Goal: Information Seeking & Learning: Find specific fact

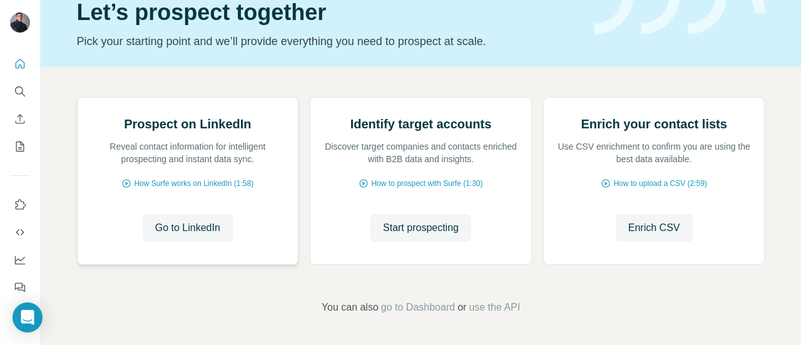
scroll to position [181, 0]
click at [669, 235] on span "Enrich CSV" at bounding box center [654, 227] width 52 height 15
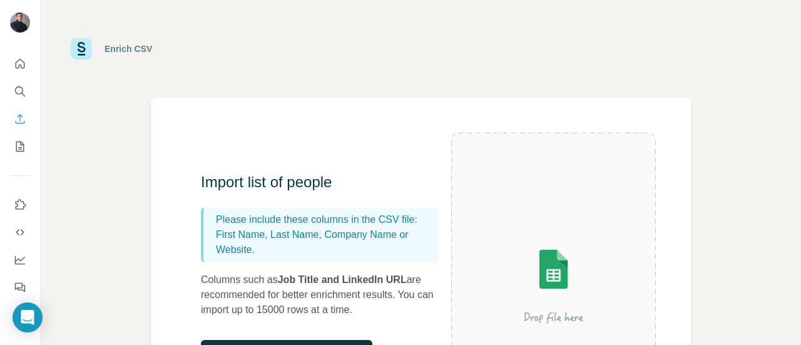
scroll to position [96, 0]
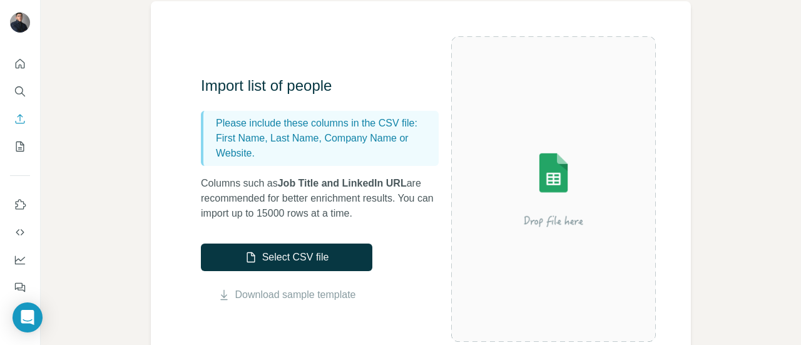
click at [561, 197] on img at bounding box center [553, 189] width 205 height 136
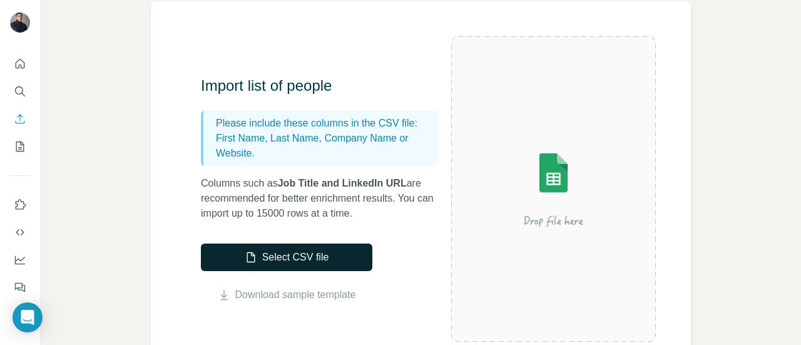
click at [318, 249] on button "Select CSV file" at bounding box center [286, 257] width 171 height 28
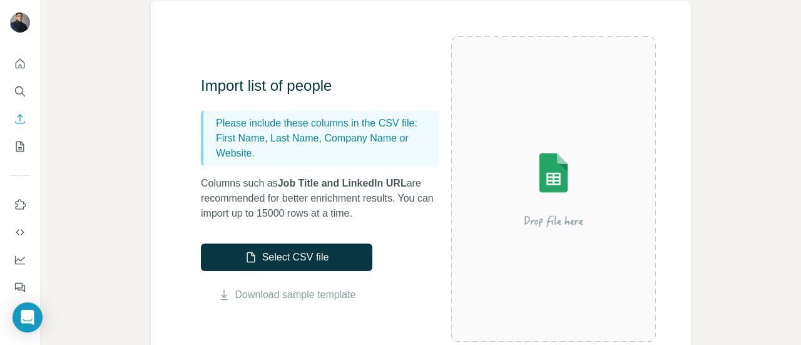
click at [568, 211] on img at bounding box center [553, 189] width 205 height 136
click at [566, 210] on img at bounding box center [553, 189] width 205 height 136
click at [543, 191] on img at bounding box center [553, 189] width 205 height 136
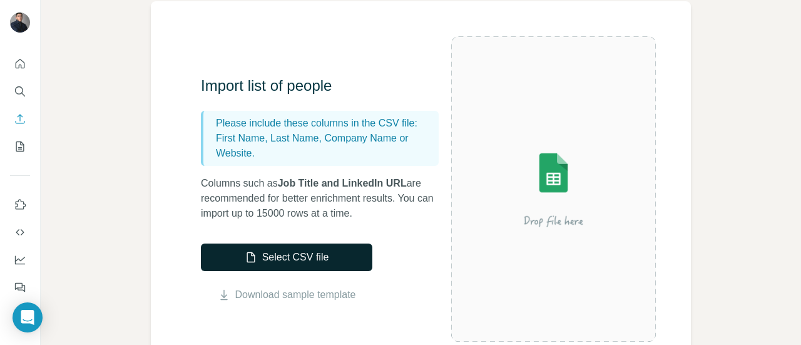
click at [333, 243] on button "Select CSV file" at bounding box center [286, 257] width 171 height 28
click at [302, 247] on button "Select CSV file" at bounding box center [286, 257] width 171 height 28
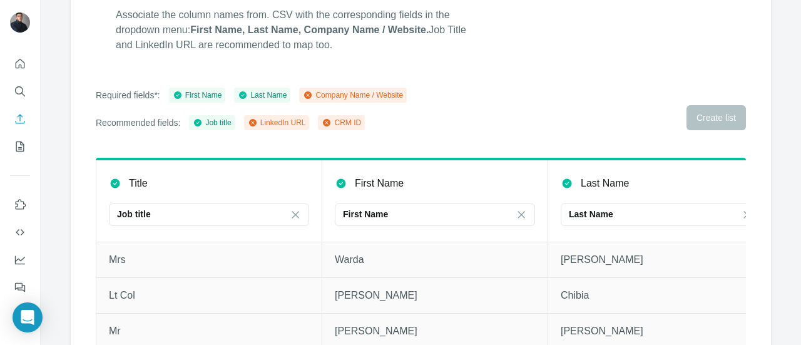
scroll to position [144, 0]
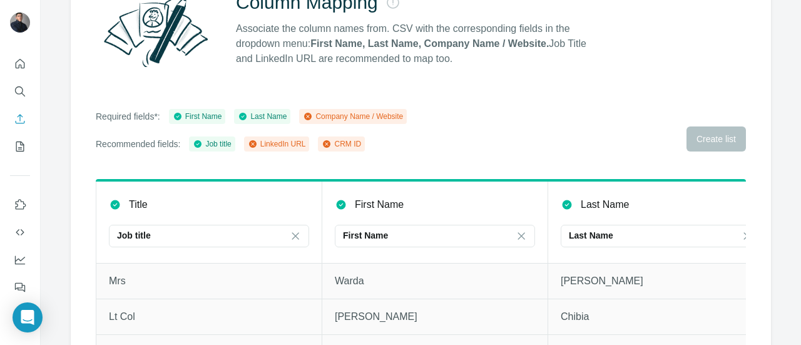
click at [295, 147] on div "LinkedIn URL" at bounding box center [277, 143] width 58 height 11
click at [342, 121] on div "Company Name / Website" at bounding box center [353, 116] width 108 height 15
click at [351, 118] on div "Company Name / Website" at bounding box center [353, 116] width 100 height 11
click at [16, 63] on icon "Quick start" at bounding box center [20, 63] width 9 height 9
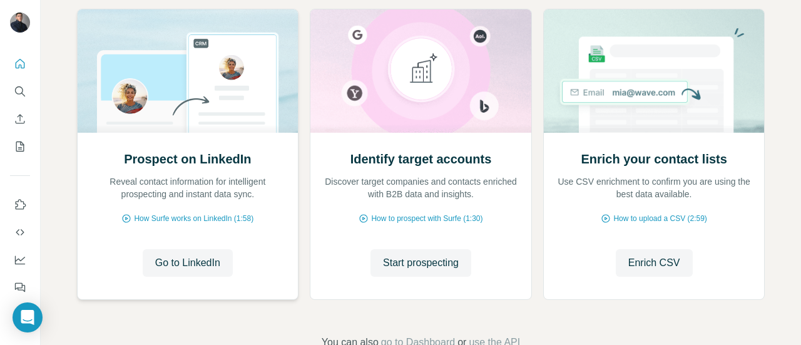
scroll to position [181, 0]
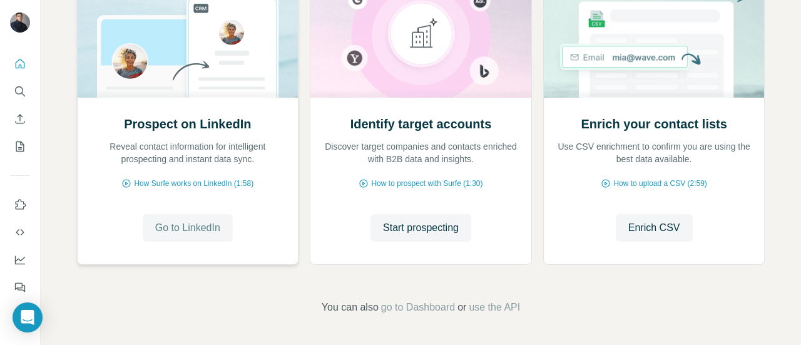
click at [191, 214] on button "Go to LinkedIn" at bounding box center [188, 228] width 90 height 28
click at [448, 230] on span "Start prospecting" at bounding box center [421, 227] width 76 height 15
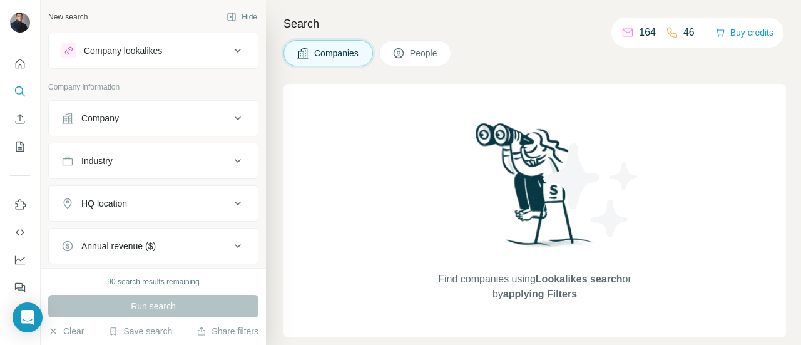
click at [408, 42] on button "People" at bounding box center [415, 53] width 73 height 26
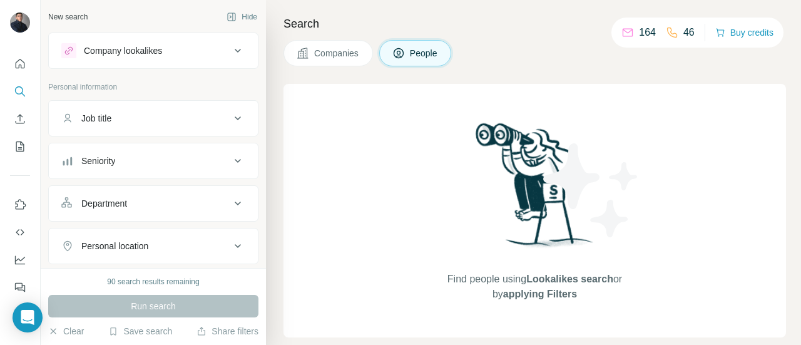
click at [408, 42] on button "People" at bounding box center [415, 53] width 73 height 26
click at [165, 120] on div "Job title" at bounding box center [145, 118] width 169 height 13
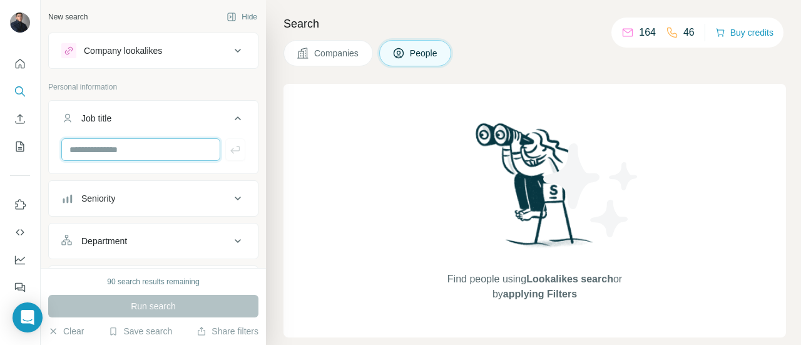
click at [131, 158] on input "text" at bounding box center [140, 149] width 159 height 23
type input "**********"
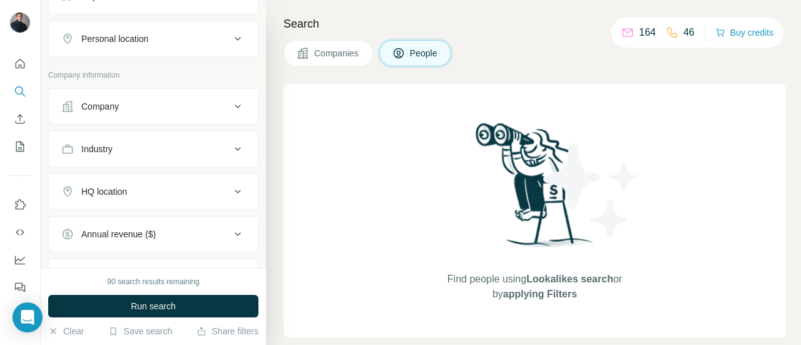
scroll to position [290, 0]
click at [164, 185] on div "HQ location" at bounding box center [145, 191] width 169 height 13
click at [141, 215] on input "text" at bounding box center [153, 222] width 184 height 23
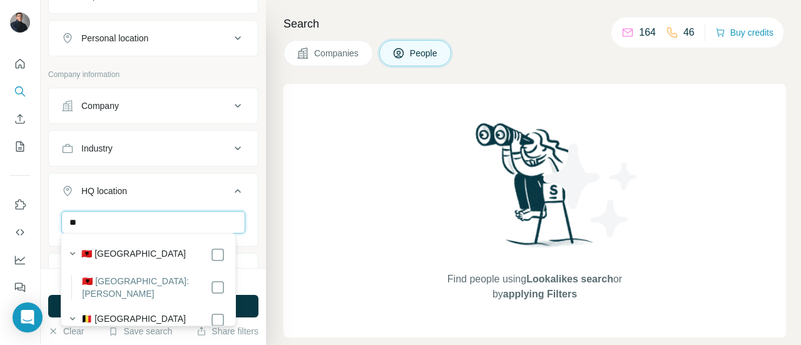
type input "*"
click at [142, 228] on input "******" at bounding box center [153, 222] width 184 height 23
type input "******"
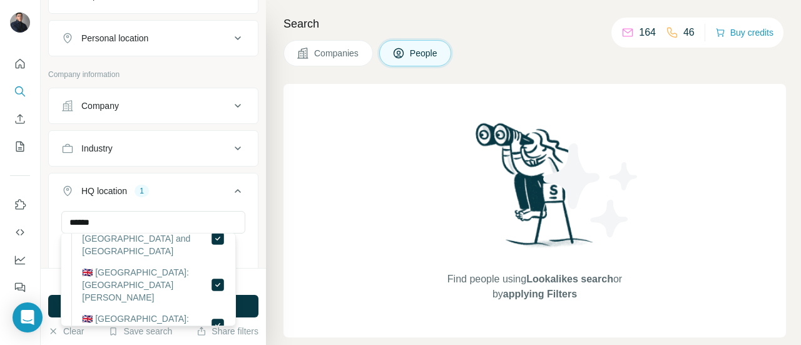
scroll to position [91, 0]
click at [340, 255] on div "Find people using Lookalikes search or by applying Filters" at bounding box center [534, 210] width 503 height 253
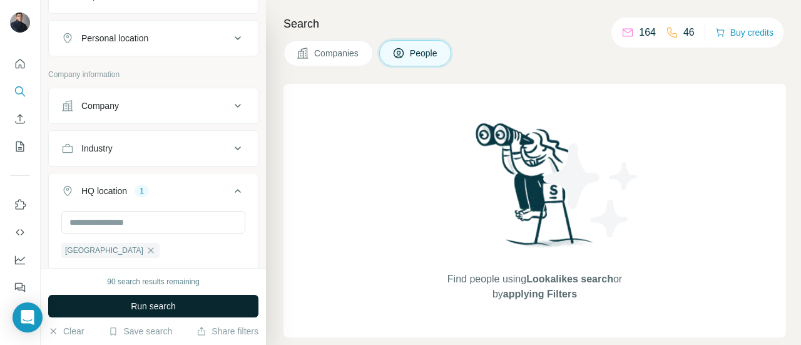
click at [223, 300] on button "Run search" at bounding box center [153, 306] width 210 height 23
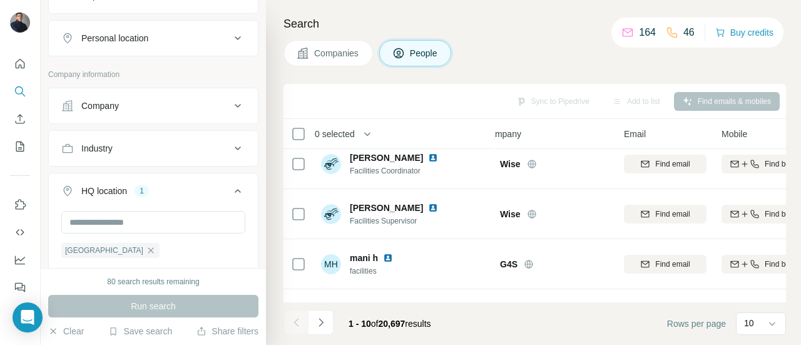
scroll to position [353, 18]
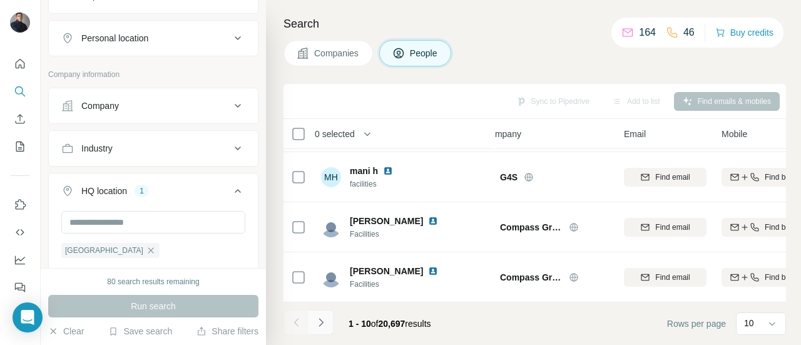
click at [327, 325] on button "Navigate to next page" at bounding box center [321, 322] width 25 height 25
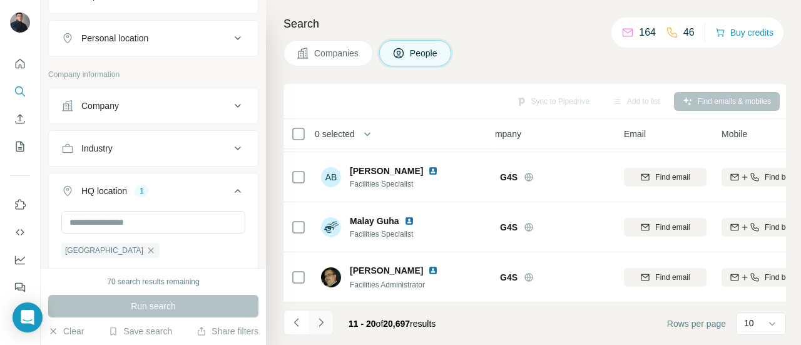
click at [322, 330] on button "Navigate to next page" at bounding box center [321, 322] width 25 height 25
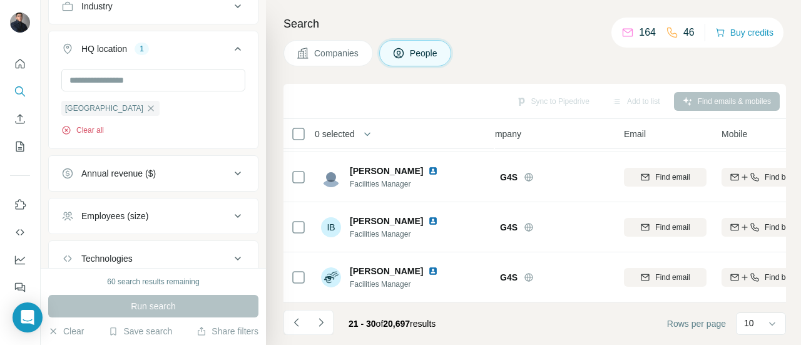
scroll to position [448, 0]
